Goal: Task Accomplishment & Management: Manage account settings

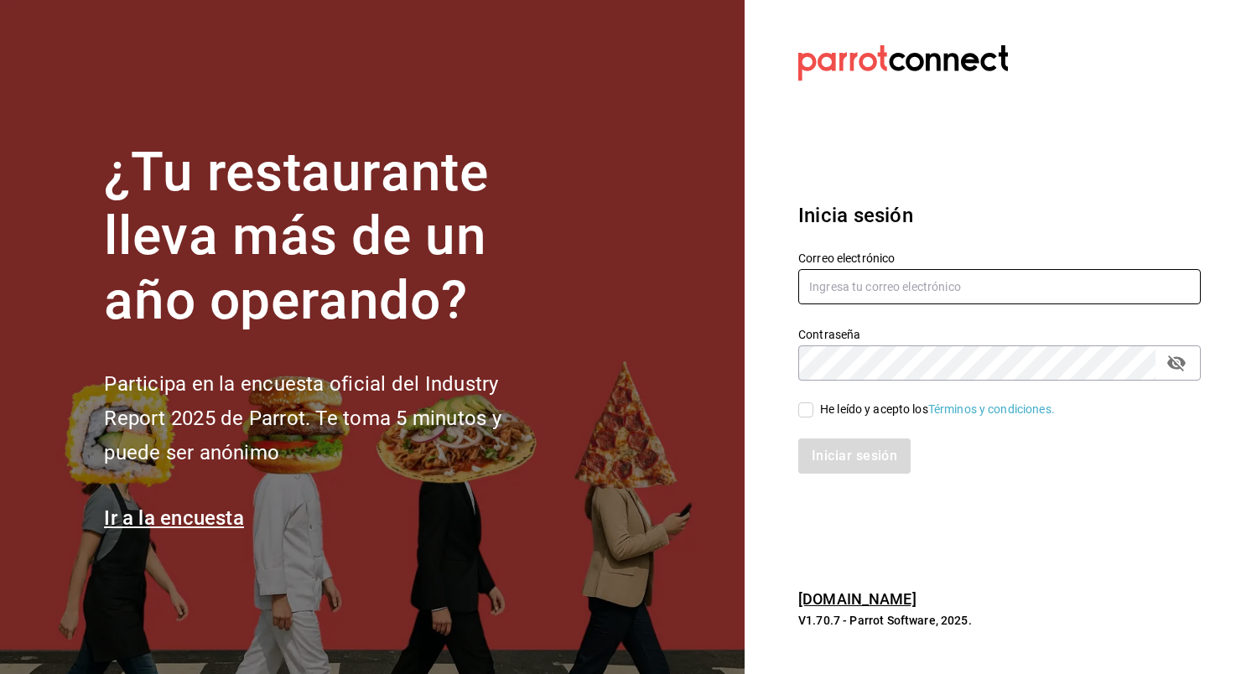
click at [852, 304] on input "text" at bounding box center [999, 286] width 402 height 35
type input "[EMAIL_ADDRESS][DOMAIN_NAME]"
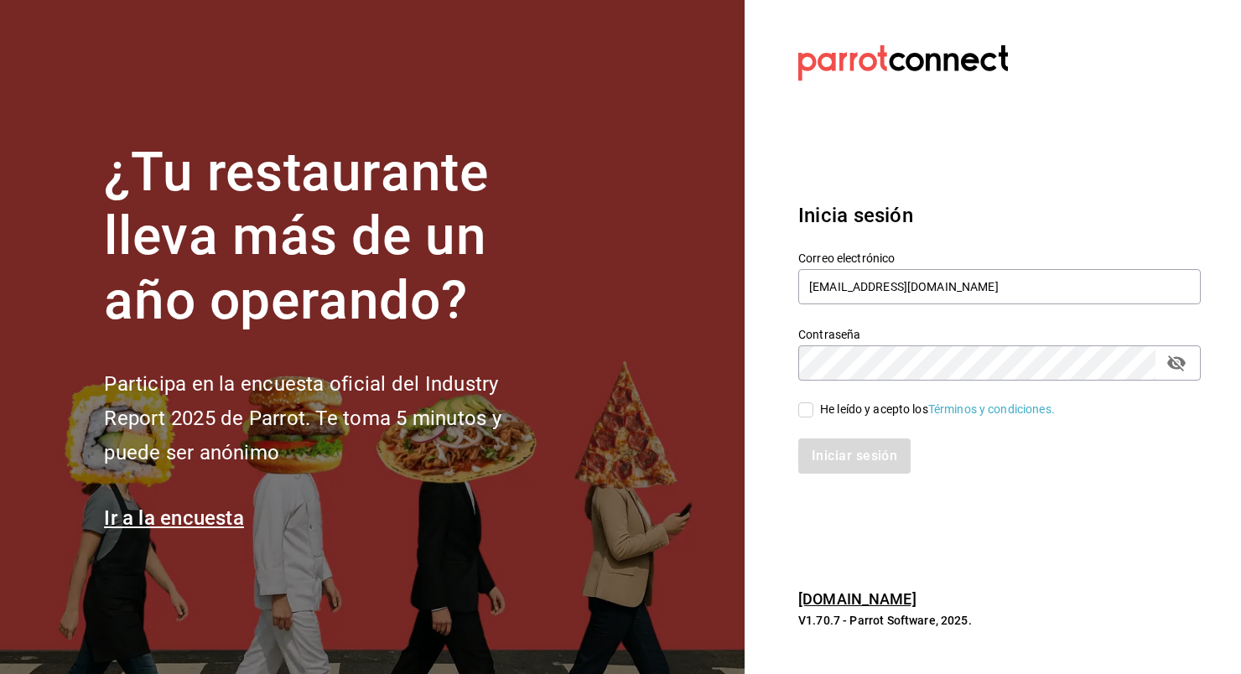
click at [805, 417] on input "He leído y acepto los Términos y condiciones." at bounding box center [805, 409] width 15 height 15
checkbox input "true"
click at [844, 474] on button "Iniciar sesión" at bounding box center [855, 455] width 114 height 35
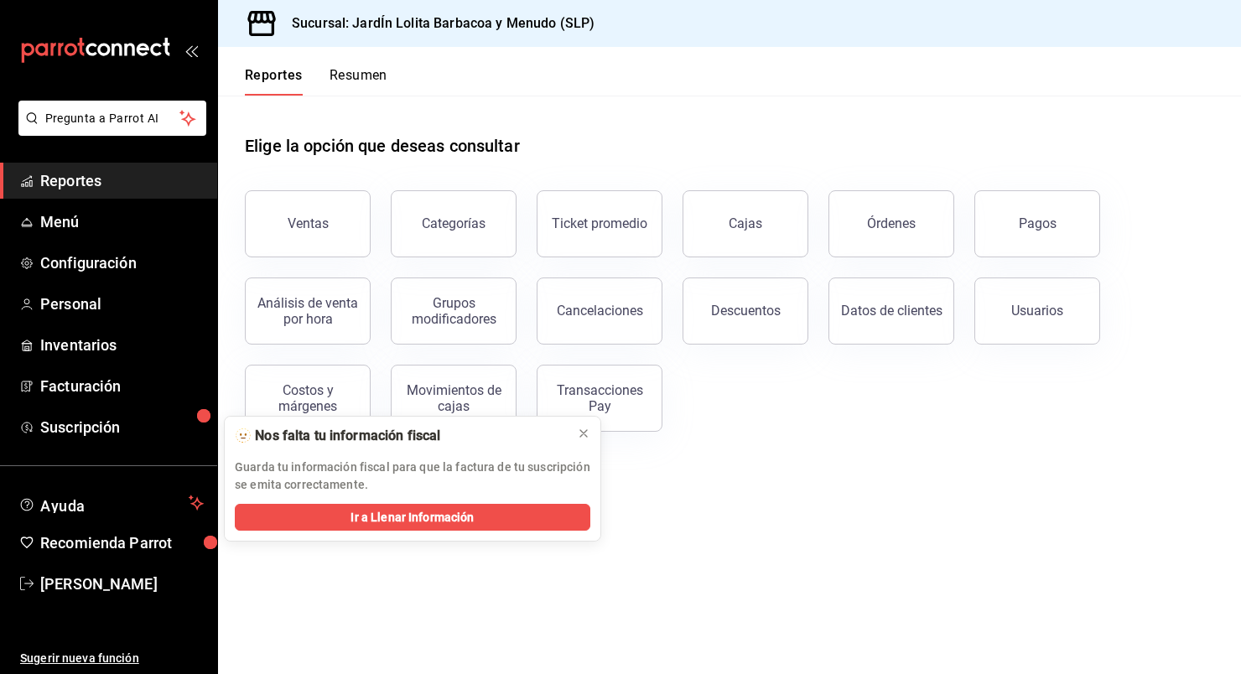
click at [331, 483] on p "Guarda tu información fiscal para que la factura de tu suscripción se emita cor…" at bounding box center [412, 476] width 355 height 35
click at [363, 516] on span "Ir a Llenar Información" at bounding box center [411, 518] width 123 height 18
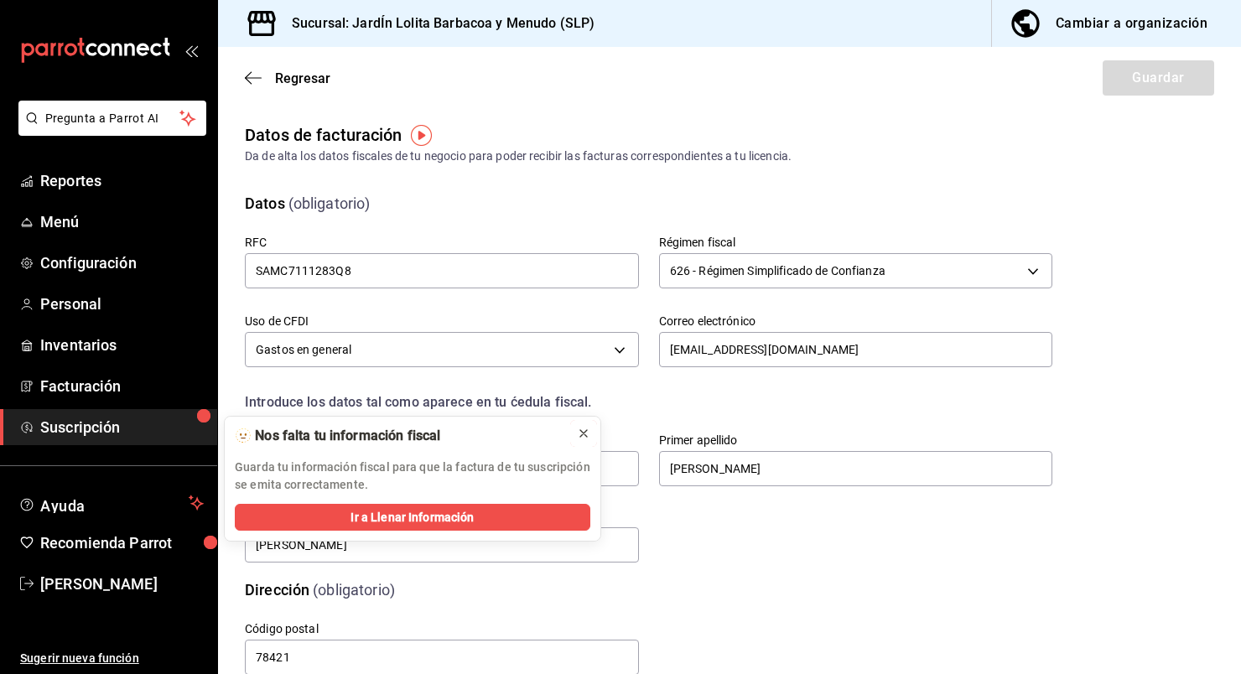
click at [580, 427] on icon at bounding box center [583, 433] width 13 height 13
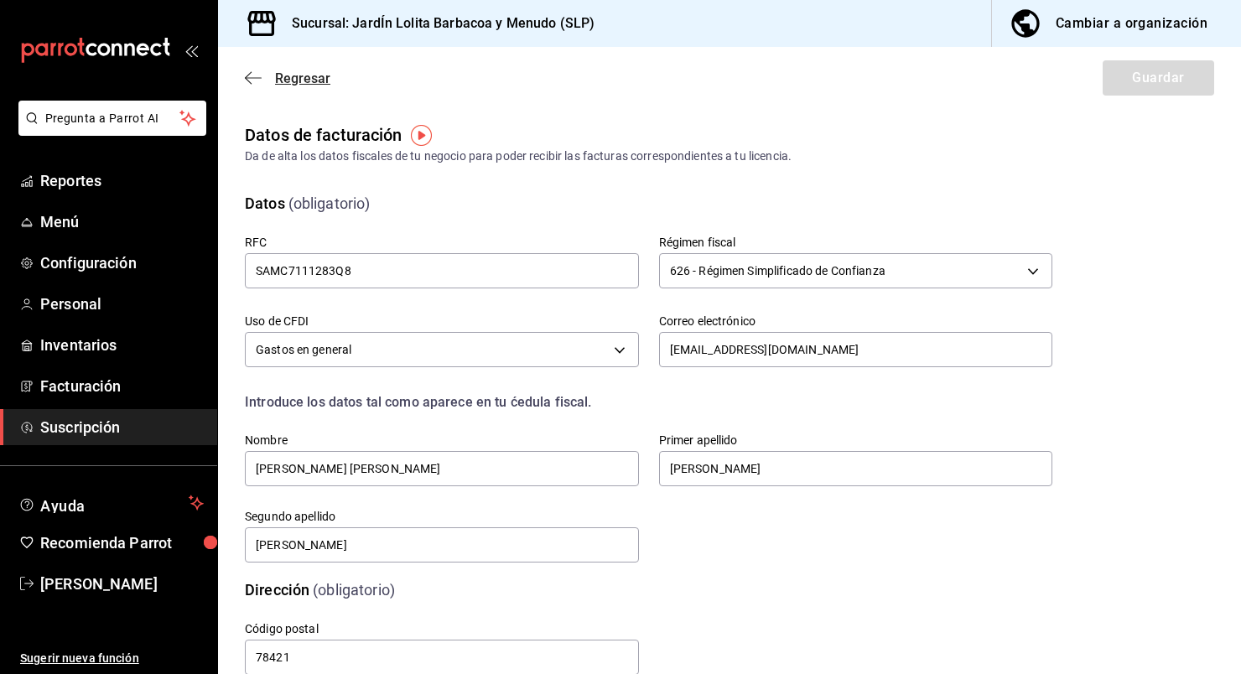
click at [254, 79] on icon "button" at bounding box center [253, 77] width 17 height 15
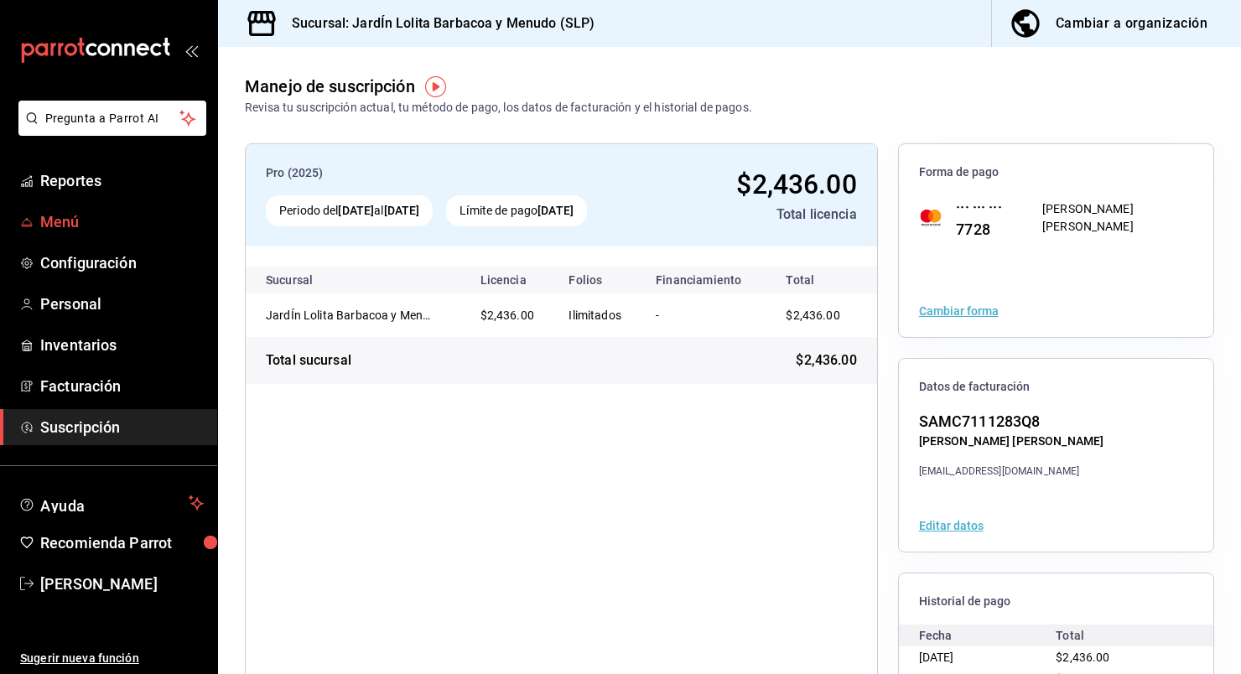
click at [59, 215] on span "Menú" at bounding box center [121, 221] width 163 height 23
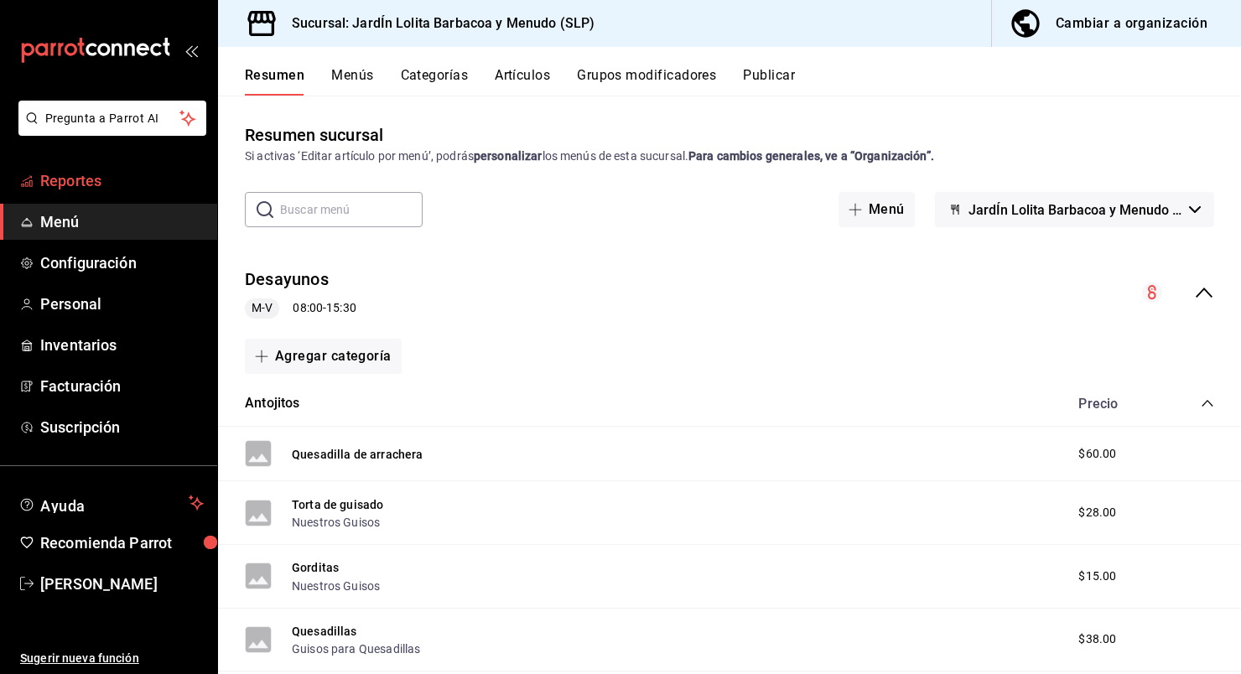
click at [82, 185] on span "Reportes" at bounding box center [121, 180] width 163 height 23
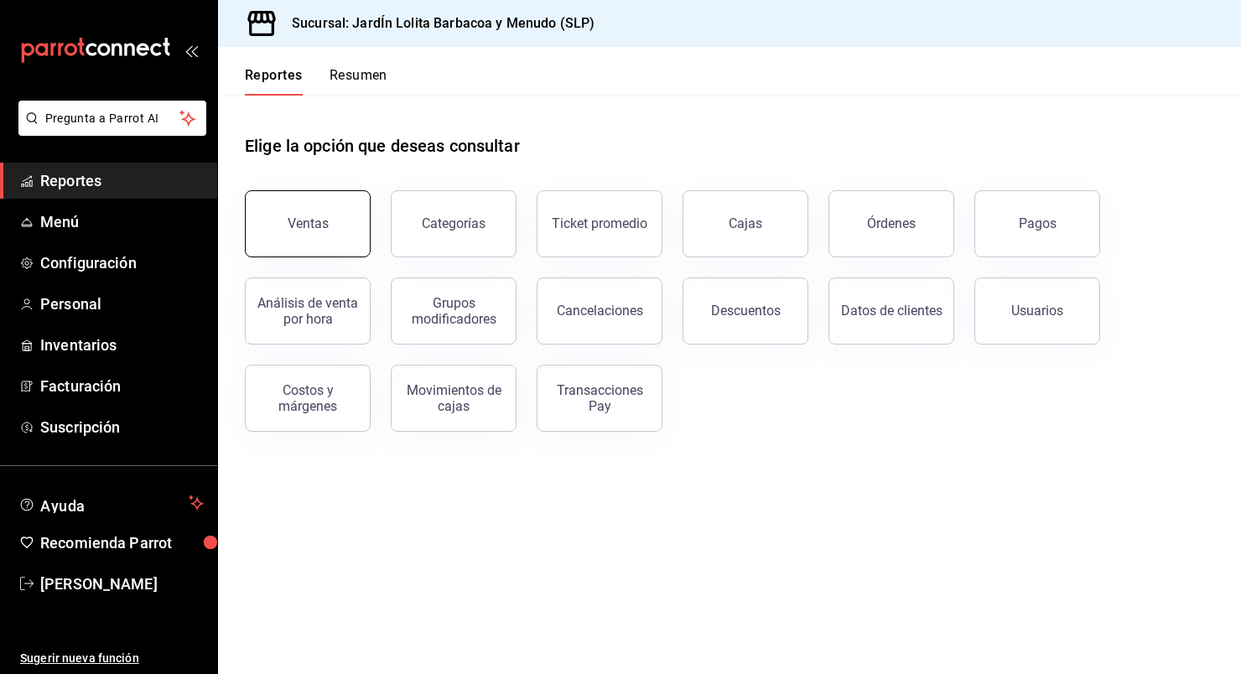
click at [339, 228] on button "Ventas" at bounding box center [308, 223] width 126 height 67
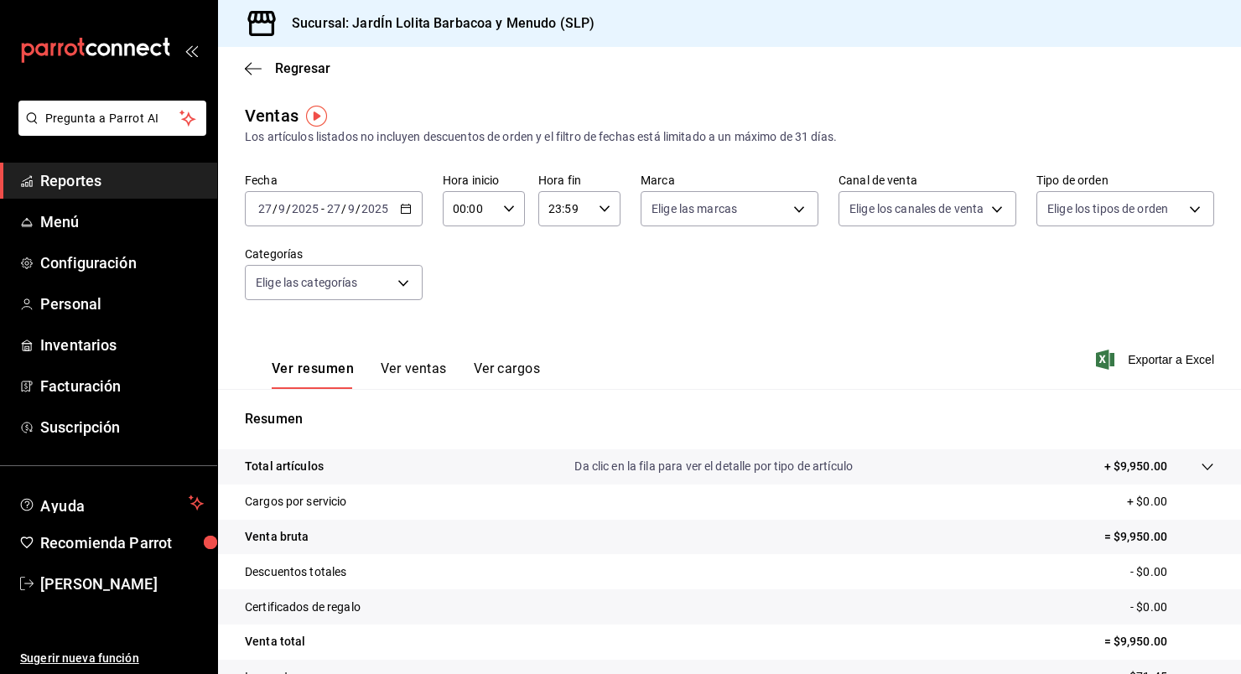
click at [294, 208] on input "2025" at bounding box center [305, 208] width 29 height 13
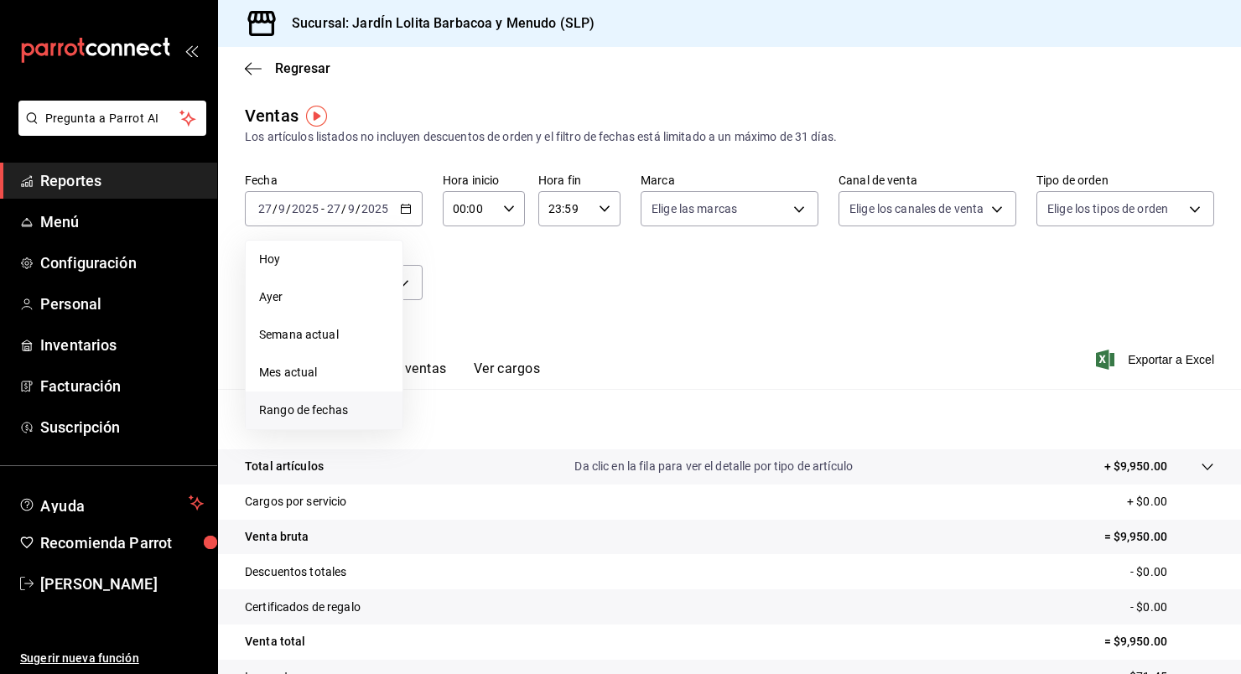
click at [311, 413] on span "Rango de fechas" at bounding box center [324, 411] width 130 height 18
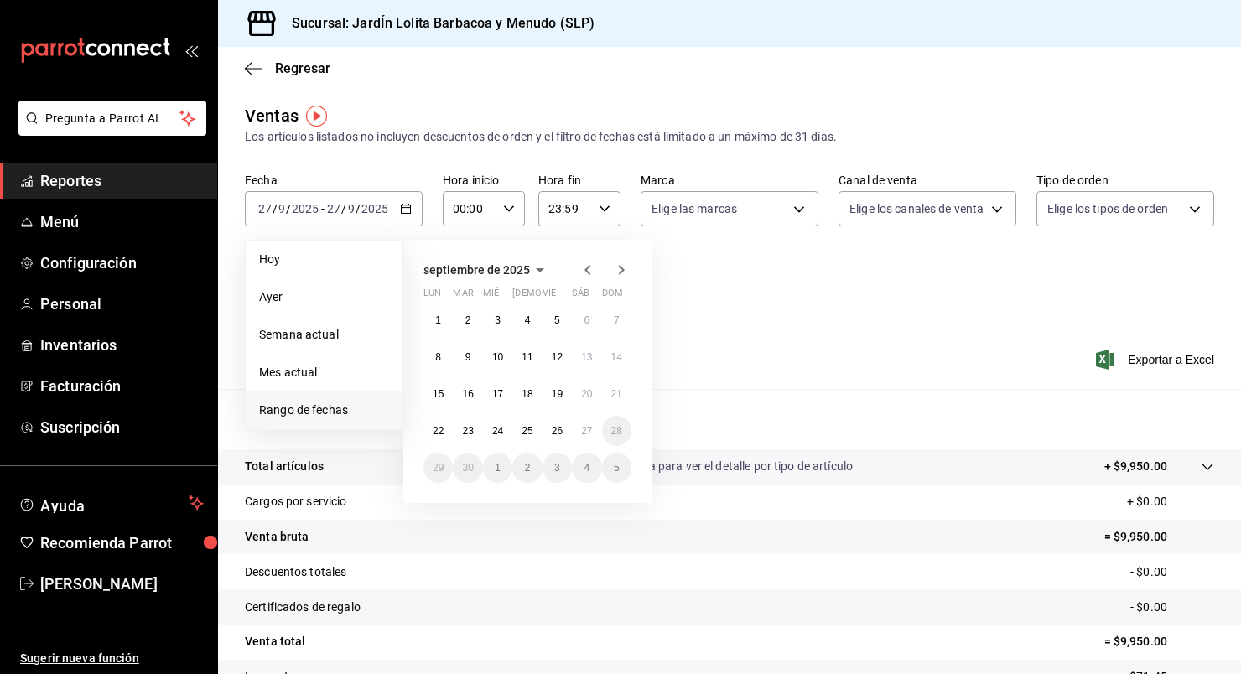
click at [586, 265] on icon "button" at bounding box center [588, 270] width 20 height 20
click at [586, 265] on icon "button" at bounding box center [588, 273] width 20 height 20
click at [497, 422] on button "18" at bounding box center [497, 431] width 29 height 30
click at [624, 263] on icon "button" at bounding box center [621, 270] width 20 height 20
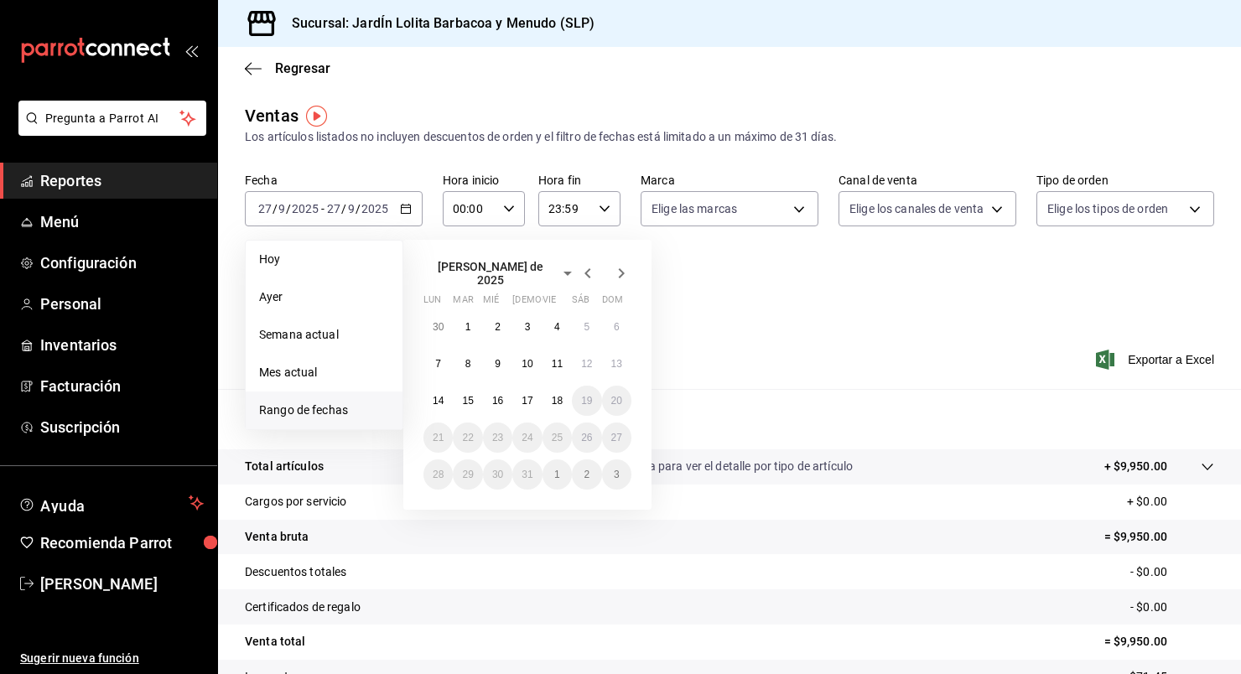
click at [622, 265] on icon "button" at bounding box center [621, 273] width 20 height 20
click at [573, 273] on div "agosto de 2025" at bounding box center [527, 270] width 208 height 20
click at [590, 267] on icon "button" at bounding box center [588, 270] width 20 height 20
click at [563, 400] on button "18" at bounding box center [556, 401] width 29 height 30
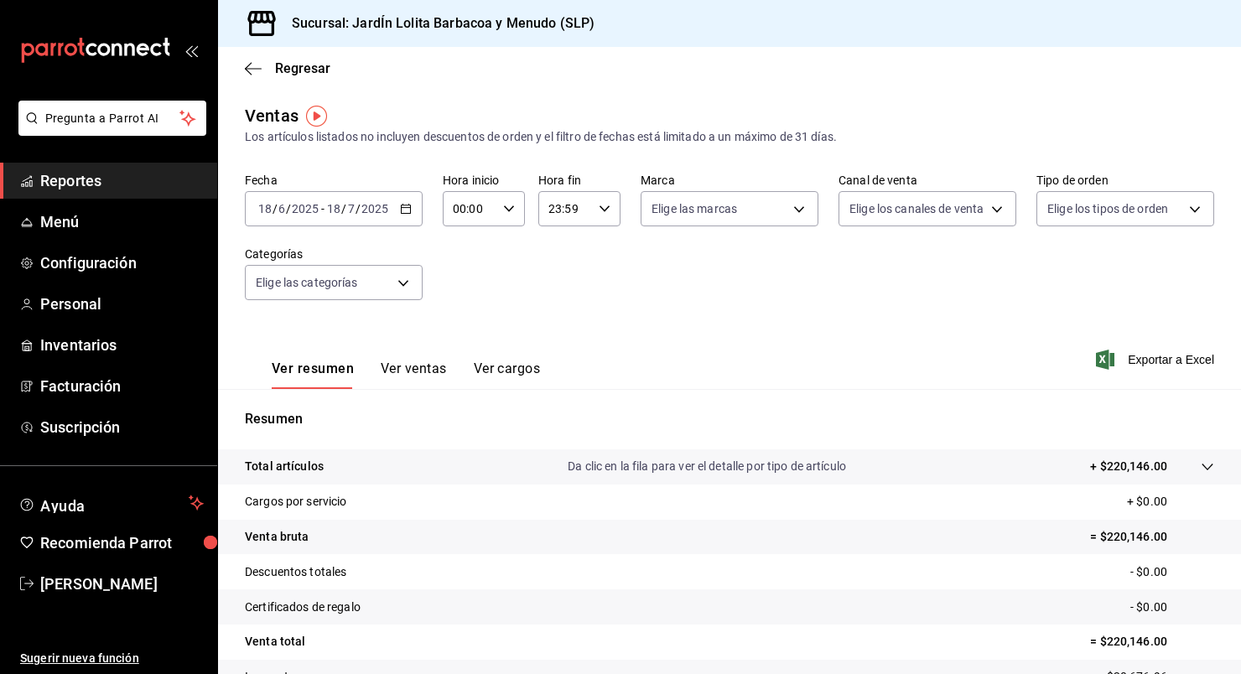
click at [398, 210] on div "2025-06-18 18 / 6 / 2025 - 2025-07-18 18 / 7 / 2025" at bounding box center [334, 208] width 178 height 35
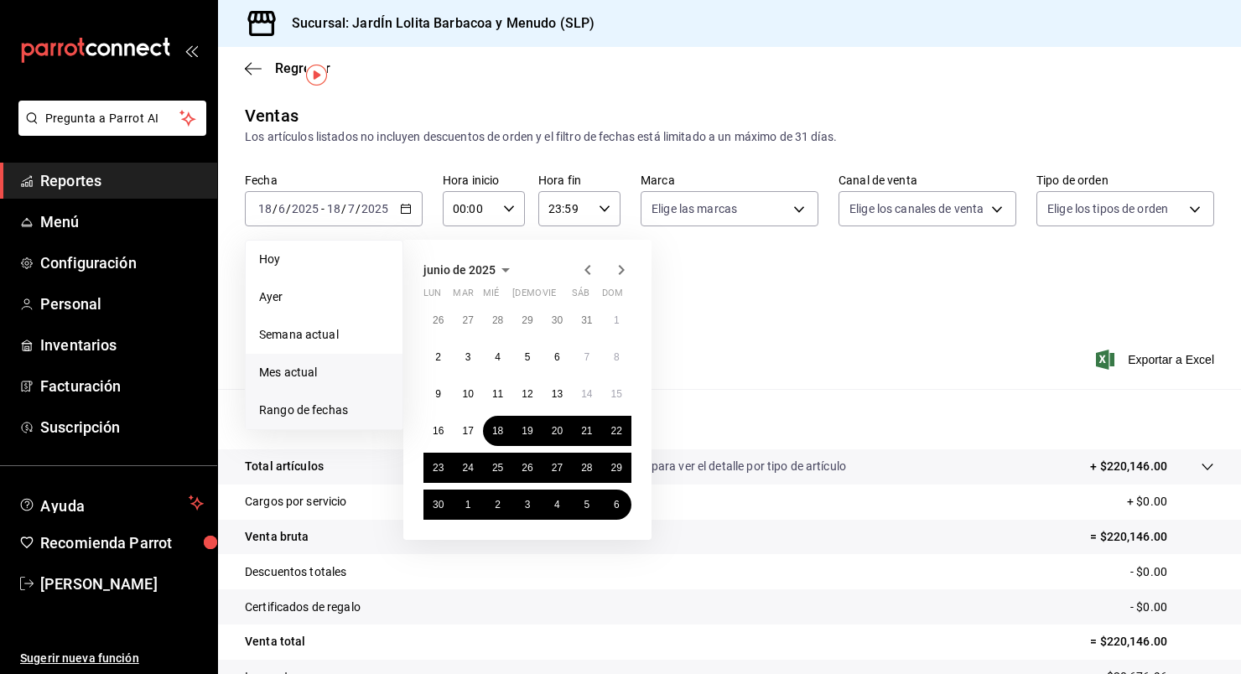
scroll to position [49, 0]
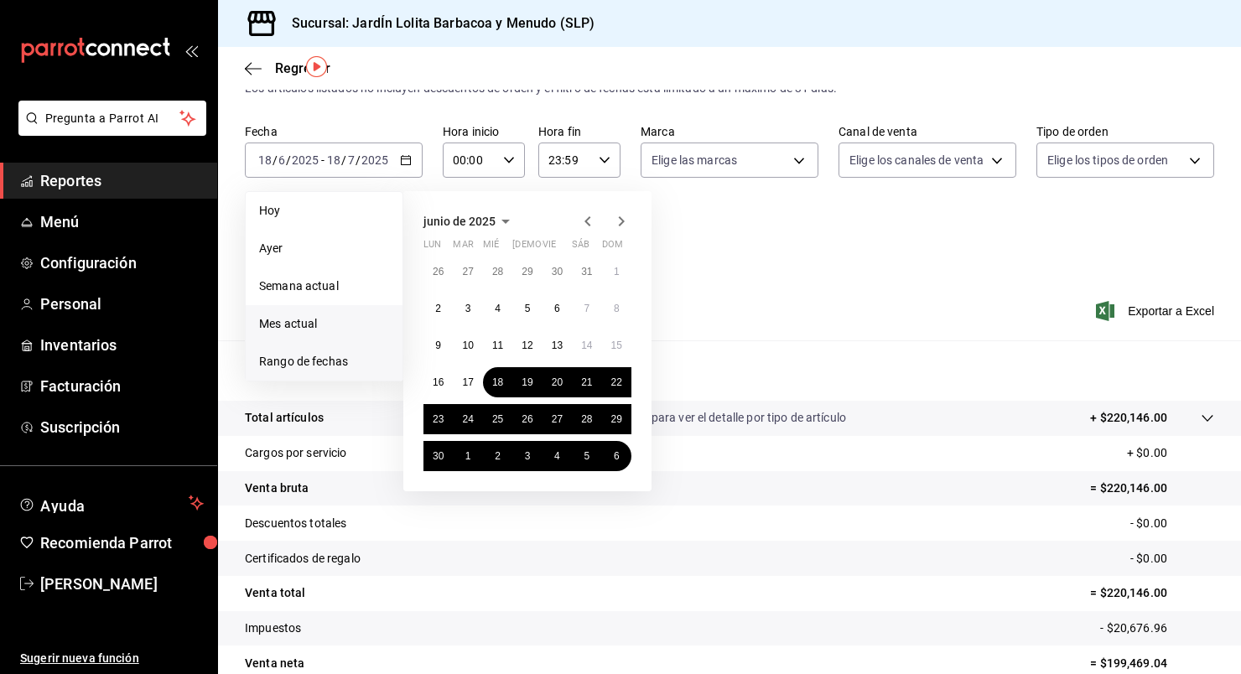
click at [288, 326] on span "Mes actual" at bounding box center [324, 324] width 130 height 18
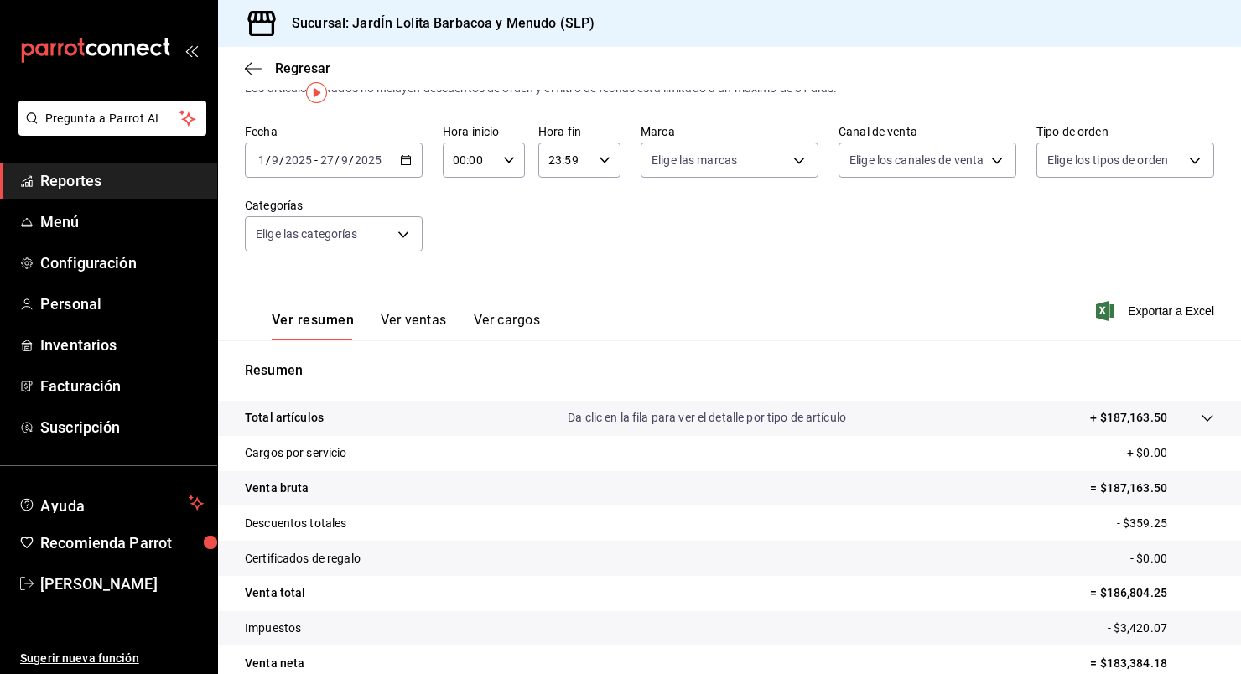
scroll to position [23, 0]
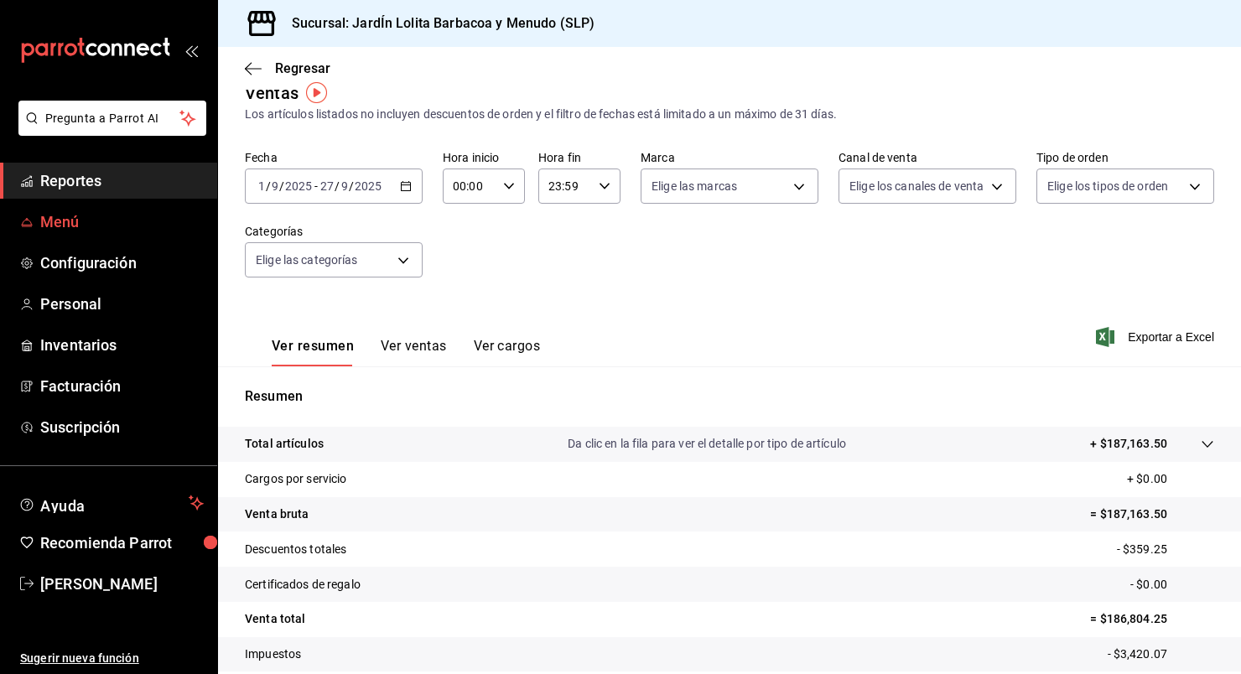
click at [48, 230] on span "Menú" at bounding box center [121, 221] width 163 height 23
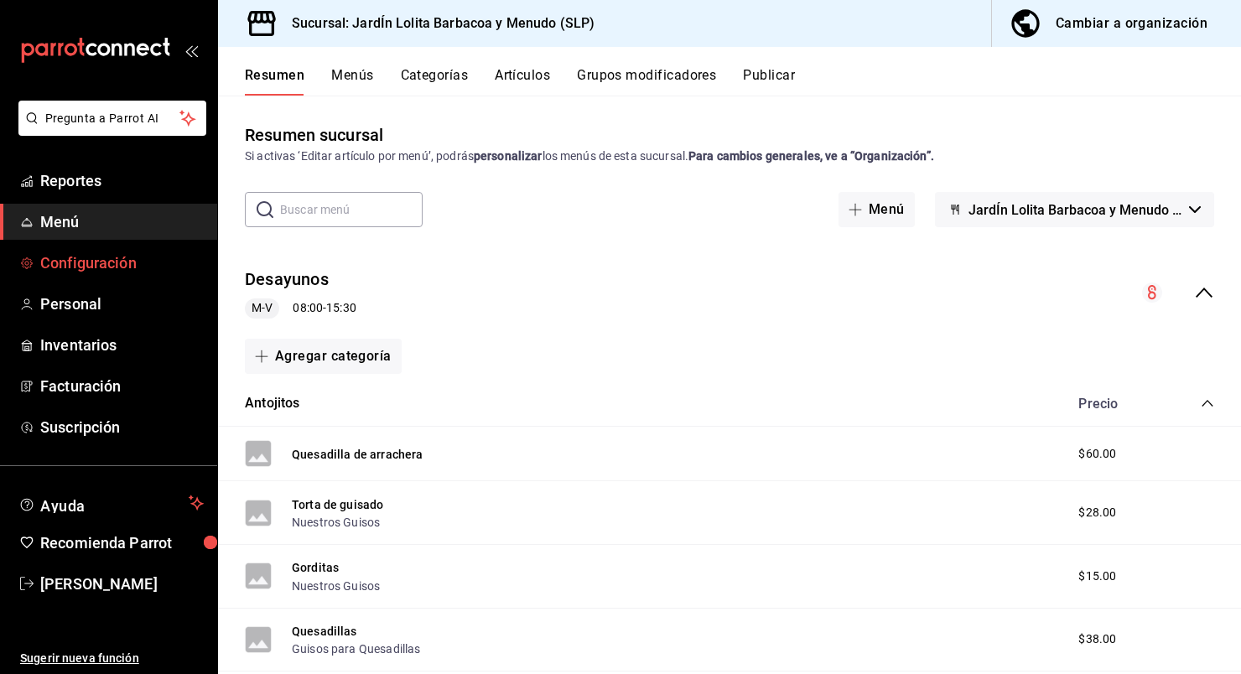
click at [86, 255] on span "Configuración" at bounding box center [121, 262] width 163 height 23
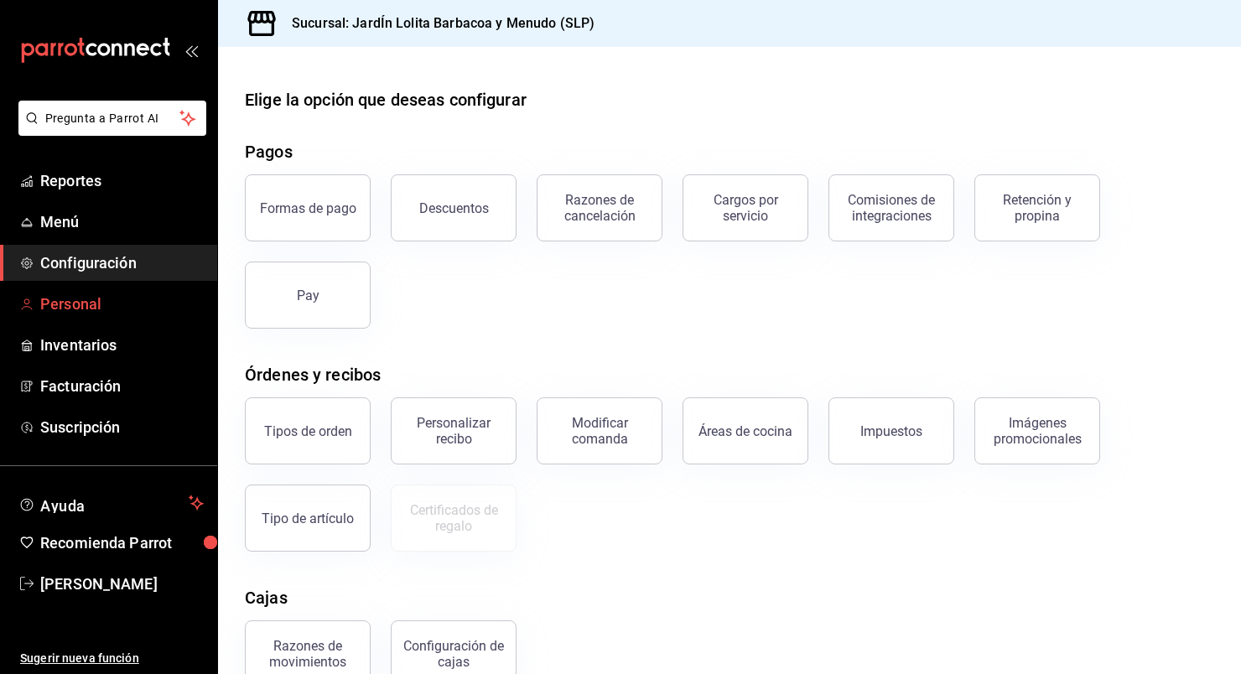
click at [124, 304] on span "Personal" at bounding box center [121, 304] width 163 height 23
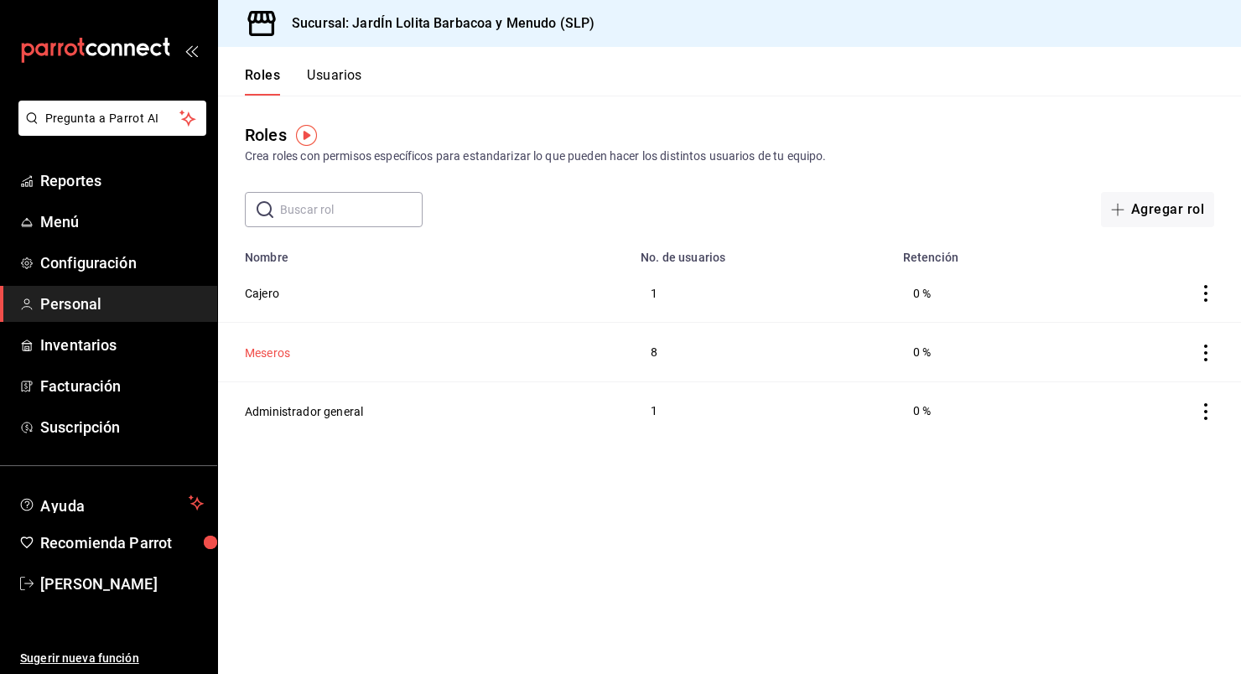
click at [269, 355] on button "Meseros" at bounding box center [267, 353] width 45 height 17
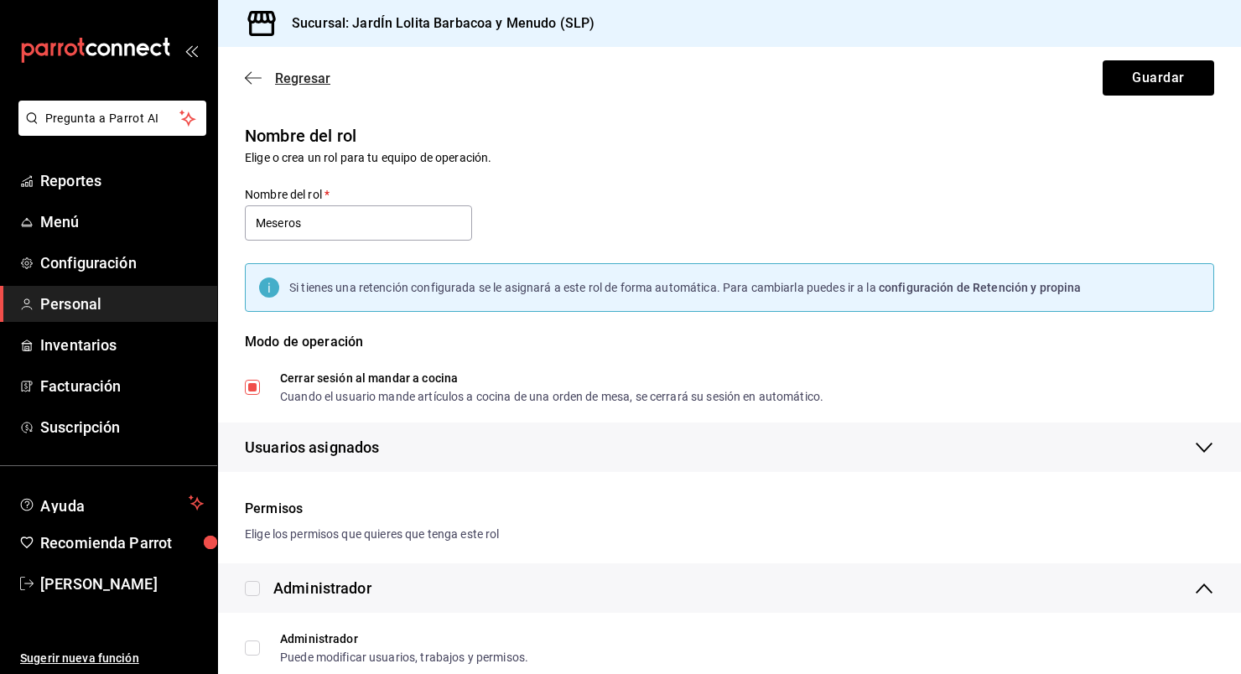
click at [246, 78] on icon "button" at bounding box center [253, 77] width 17 height 1
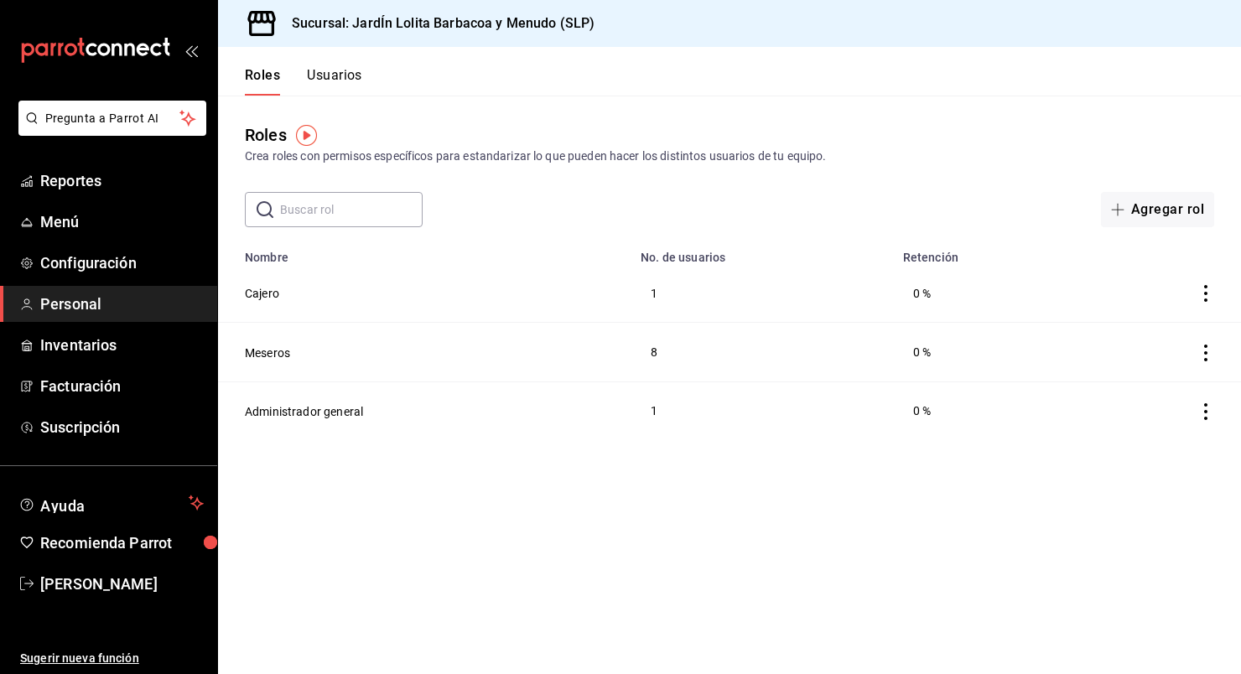
click at [332, 77] on button "Usuarios" at bounding box center [334, 81] width 55 height 29
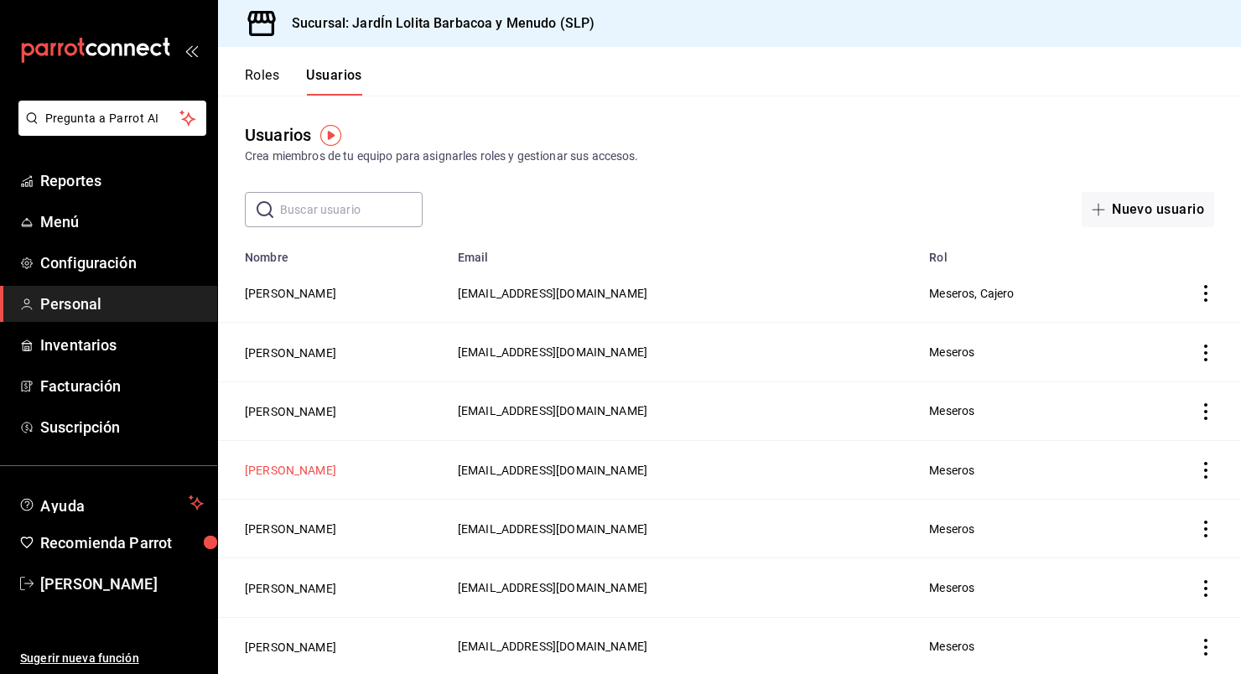
click at [314, 474] on button "Elizabeth Monreal" at bounding box center [290, 470] width 91 height 17
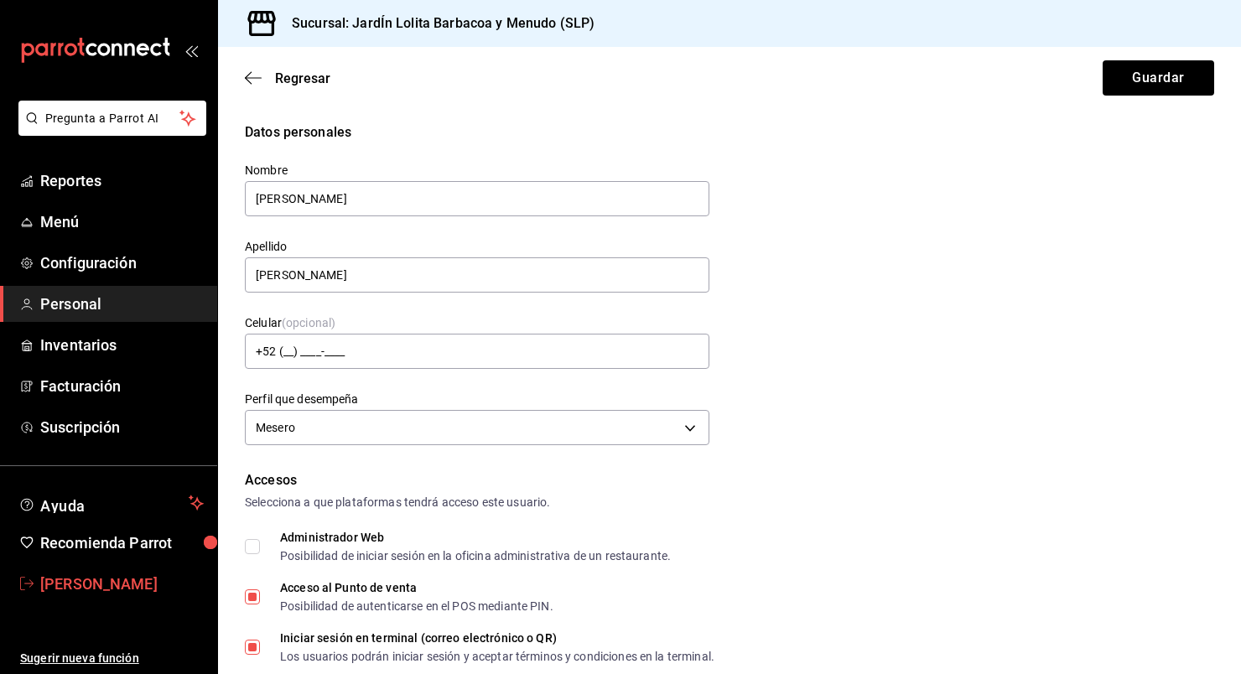
click at [44, 588] on span "[PERSON_NAME]" at bounding box center [121, 584] width 163 height 23
